Goal: Transaction & Acquisition: Purchase product/service

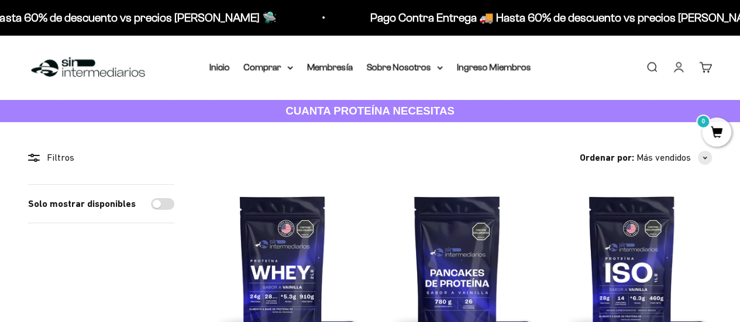
click at [681, 67] on link "Iniciar sesión" at bounding box center [678, 67] width 13 height 13
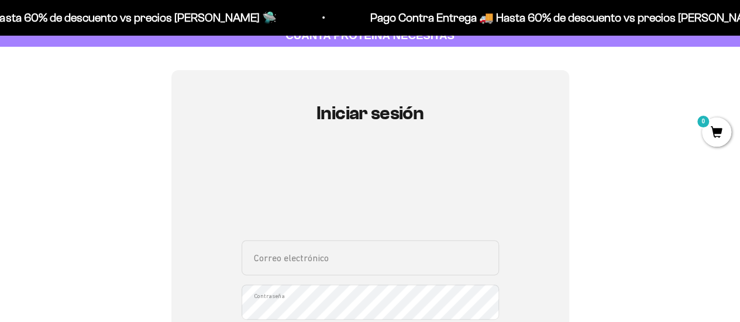
scroll to position [77, 0]
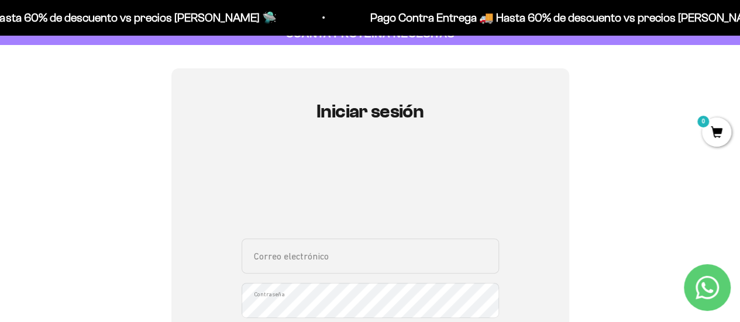
click at [377, 272] on input "Correo electrónico" at bounding box center [371, 256] width 258 height 35
paste input "Daniellondono1@gmail.com"
click at [258, 259] on input "Daniellondono1@gmail.com" at bounding box center [371, 256] width 258 height 35
type input "[EMAIL_ADDRESS][DOMAIN_NAME]"
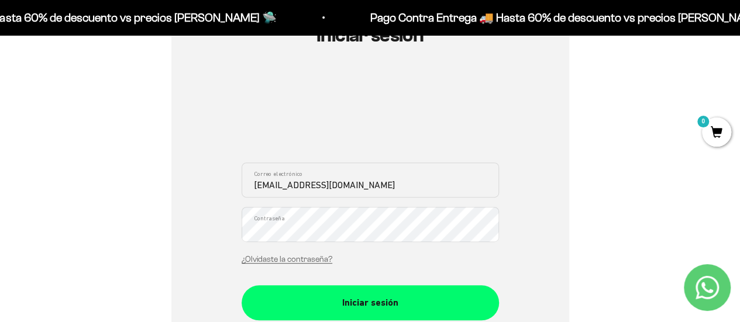
scroll to position [162, 0]
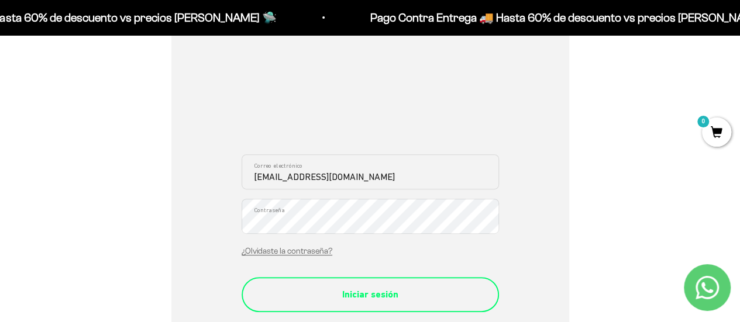
click at [377, 296] on div "Iniciar sesión" at bounding box center [370, 294] width 211 height 15
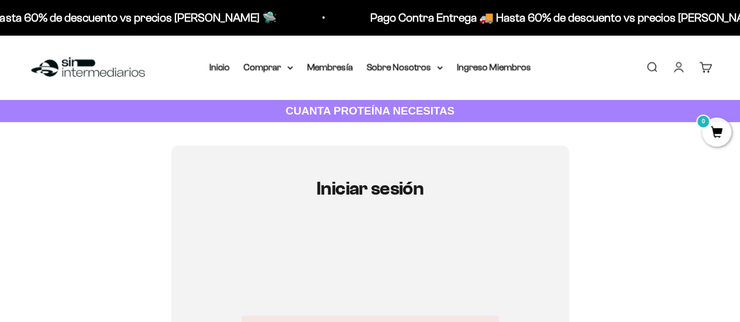
scroll to position [161, 0]
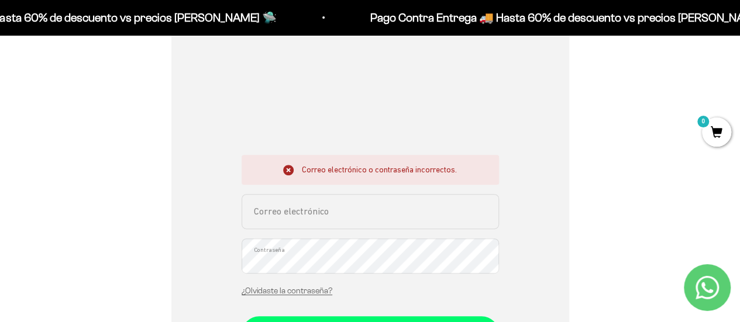
click at [355, 218] on input "Correo electrónico" at bounding box center [371, 211] width 258 height 35
type input "[EMAIL_ADDRESS][DOMAIN_NAME]"
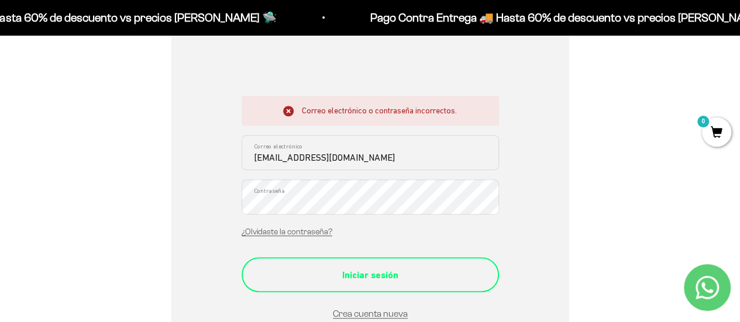
click at [355, 273] on div "Iniciar sesión" at bounding box center [370, 275] width 211 height 15
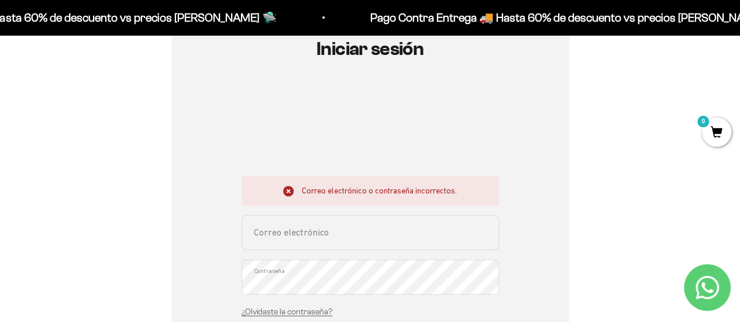
scroll to position [150, 0]
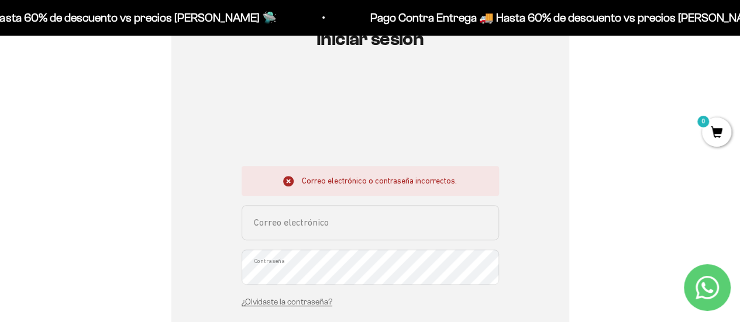
click at [336, 229] on input "Correo electrónico" at bounding box center [371, 222] width 258 height 35
type input "[EMAIL_ADDRESS][DOMAIN_NAME]"
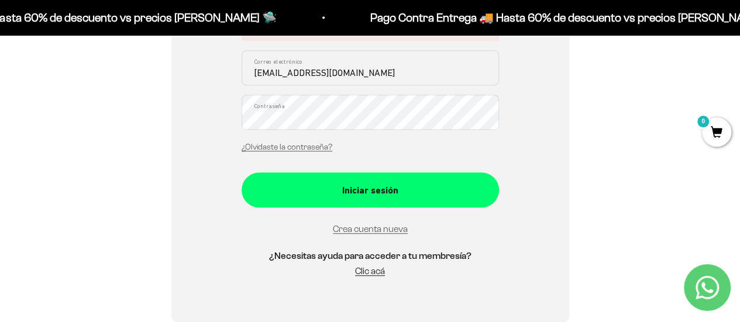
scroll to position [310, 0]
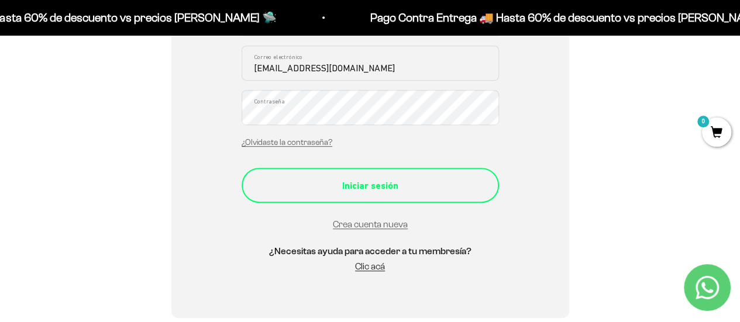
click at [414, 180] on div "Iniciar sesión" at bounding box center [370, 186] width 211 height 15
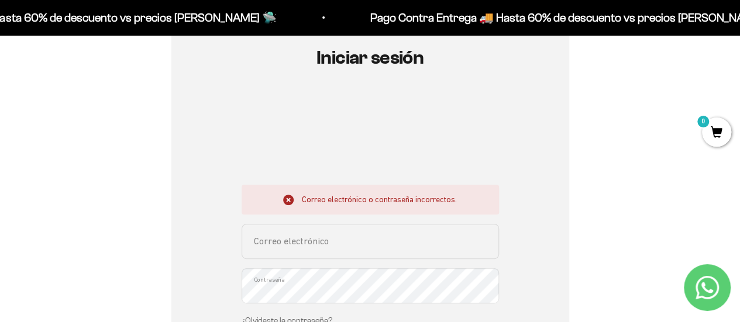
scroll to position [135, 0]
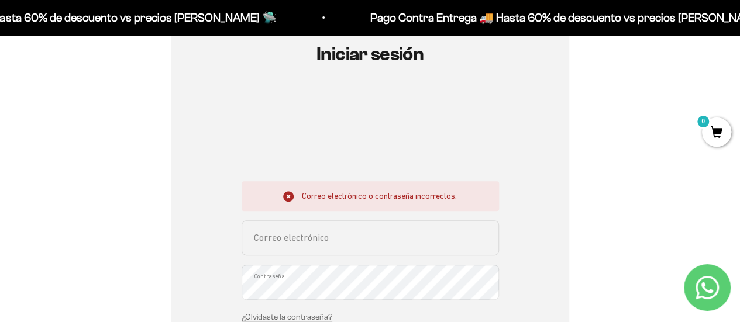
click at [335, 237] on input "Correo electrónico" at bounding box center [371, 238] width 258 height 35
type input "[EMAIL_ADDRESS][DOMAIN_NAME]"
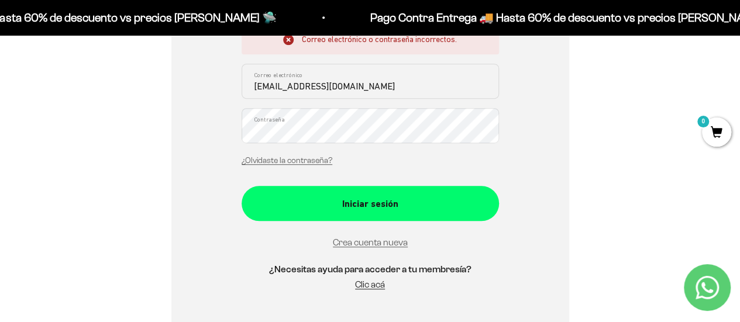
scroll to position [293, 0]
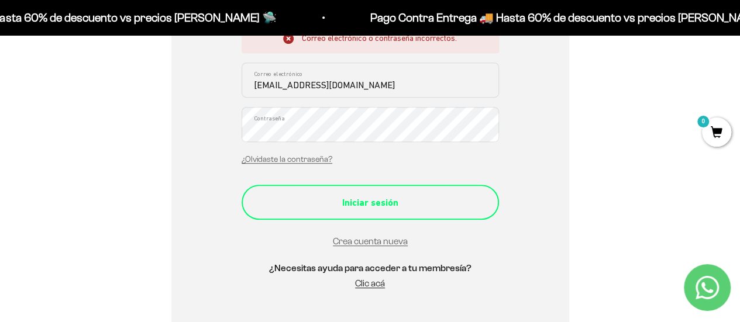
click at [431, 198] on div "Iniciar sesión" at bounding box center [370, 202] width 211 height 15
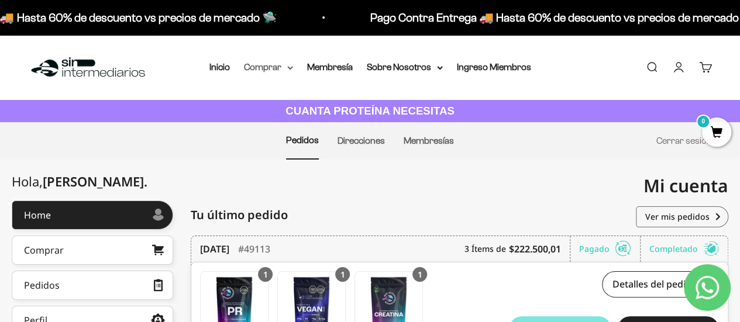
click at [280, 70] on summary "Comprar" at bounding box center [268, 67] width 49 height 15
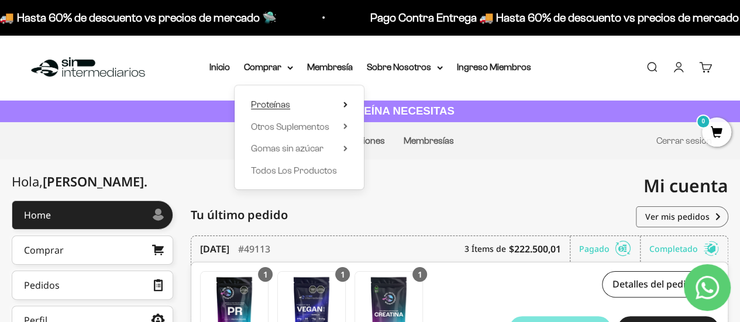
click at [320, 107] on summary "Proteínas" at bounding box center [299, 104] width 97 height 15
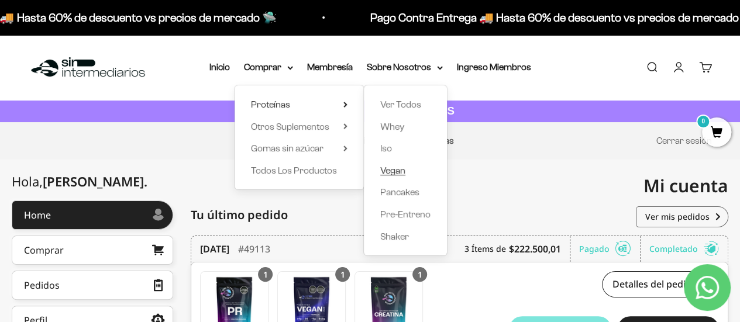
click at [407, 171] on link "Vegan" at bounding box center [405, 170] width 50 height 15
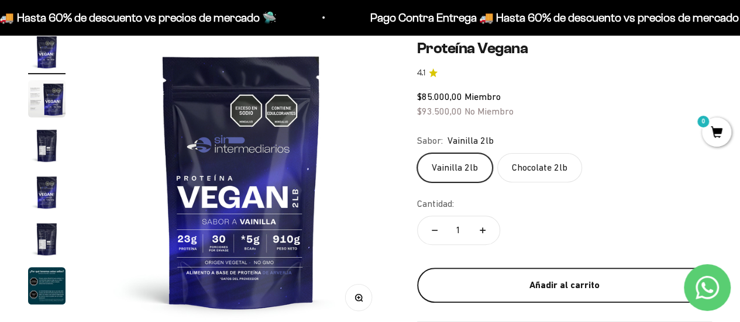
click at [526, 276] on button "Añadir al carrito" at bounding box center [564, 285] width 295 height 35
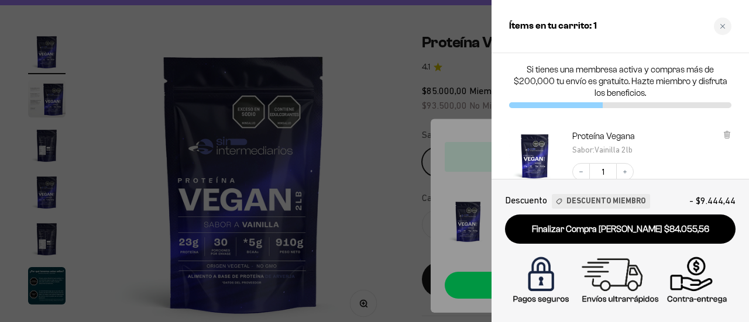
click at [712, 28] on div "Ítems en tu carrito: 1" at bounding box center [621, 26] width 258 height 53
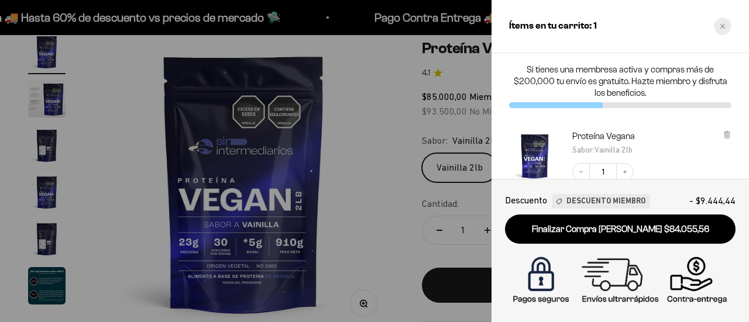
click at [715, 30] on div "Close cart" at bounding box center [723, 27] width 18 height 18
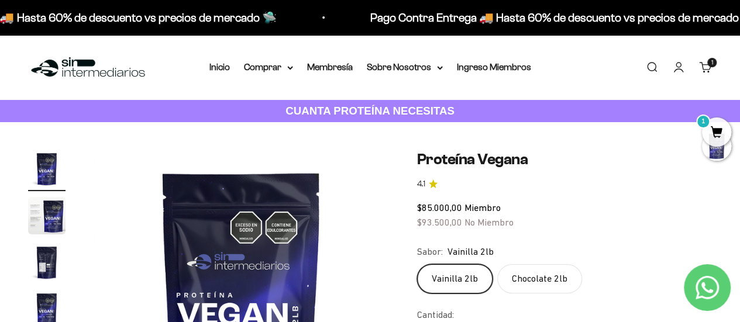
click at [679, 71] on link "Cuenta" at bounding box center [678, 67] width 13 height 13
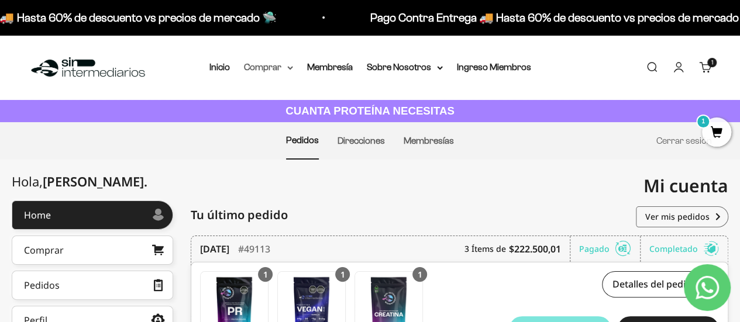
click at [289, 67] on icon at bounding box center [290, 68] width 5 height 2
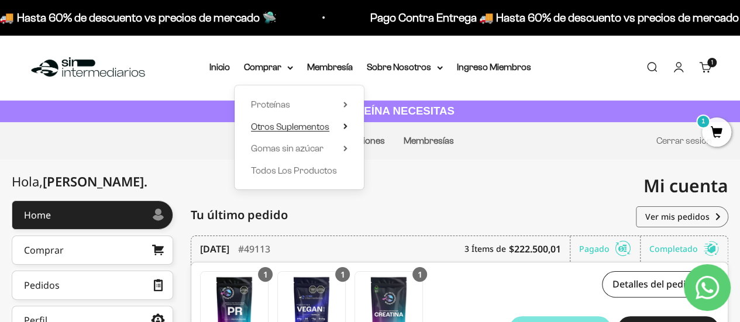
click at [347, 128] on icon at bounding box center [346, 126] width 4 height 6
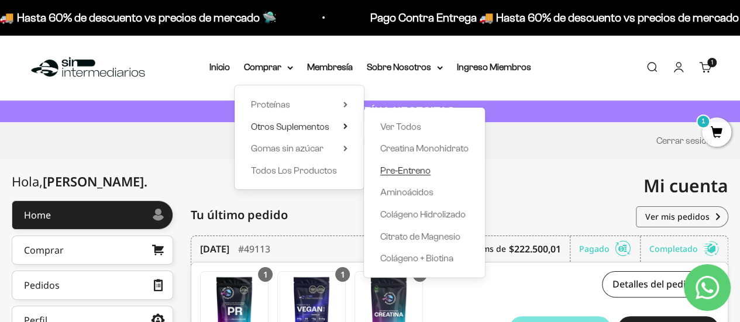
click at [420, 171] on span "Pre-Entreno" at bounding box center [405, 171] width 50 height 10
